Goal: Find specific page/section: Find specific page/section

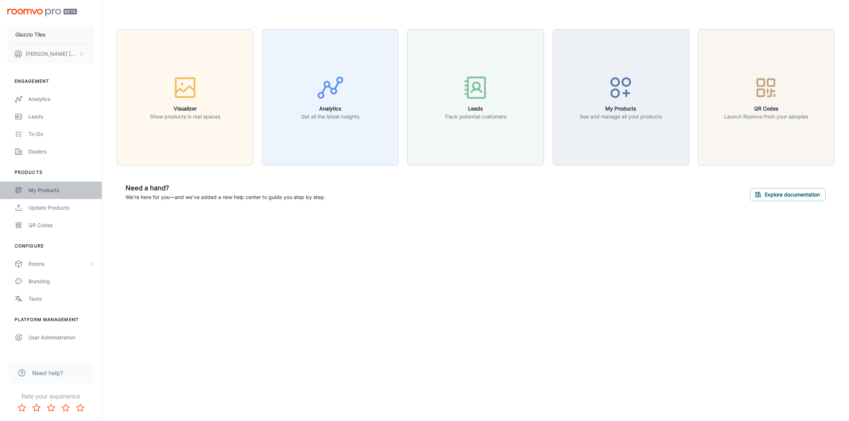
click at [61, 196] on link "My Products" at bounding box center [51, 191] width 102 height 18
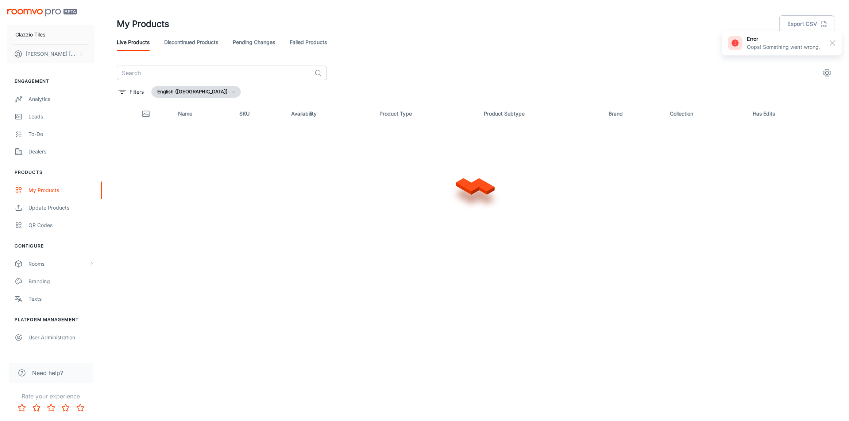
click at [230, 74] on input "text" at bounding box center [214, 73] width 195 height 15
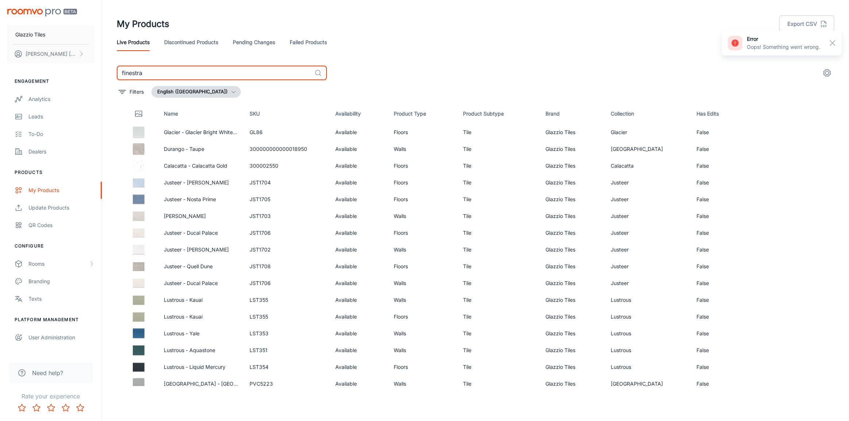
type input "finestra"
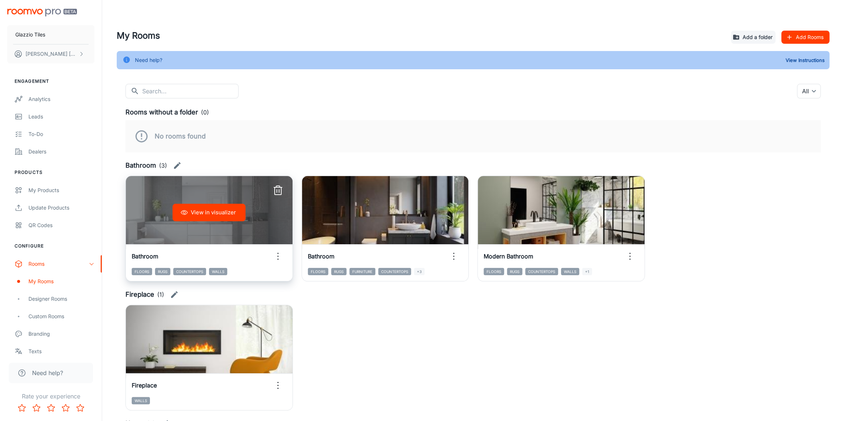
click at [232, 219] on button "View in visualizer" at bounding box center [209, 213] width 73 height 18
